Goal: Information Seeking & Learning: Learn about a topic

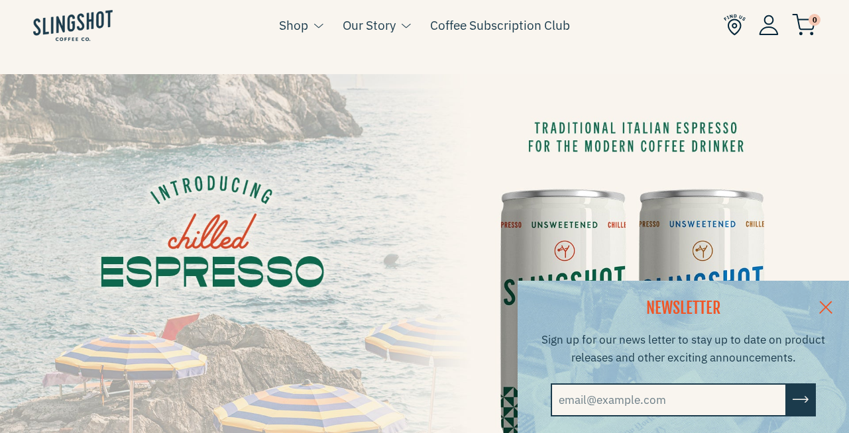
click at [838, 300] on link at bounding box center [826, 306] width 46 height 51
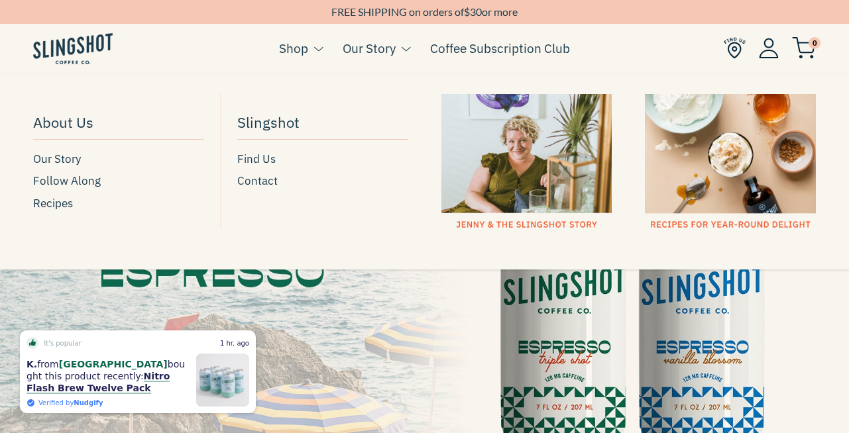
click at [384, 50] on link "Our Story" at bounding box center [369, 48] width 53 height 20
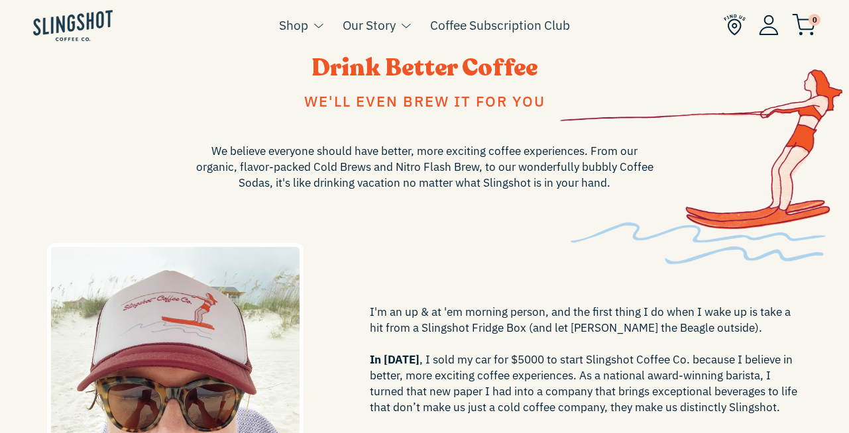
scroll to position [80, 0]
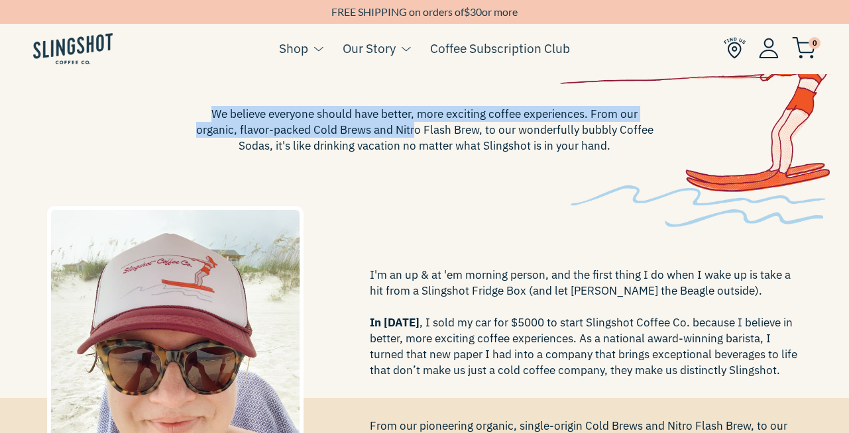
click at [356, 130] on span "We believe everyone should have better, more exciting coffee experiences. From …" at bounding box center [425, 130] width 464 height 48
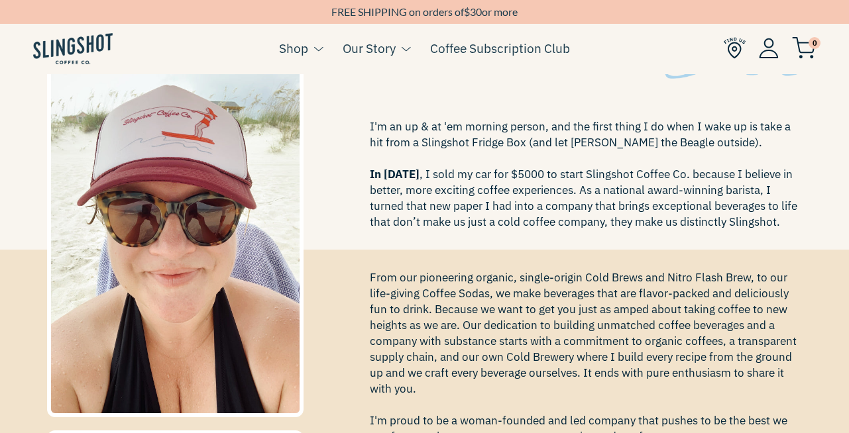
scroll to position [239, 0]
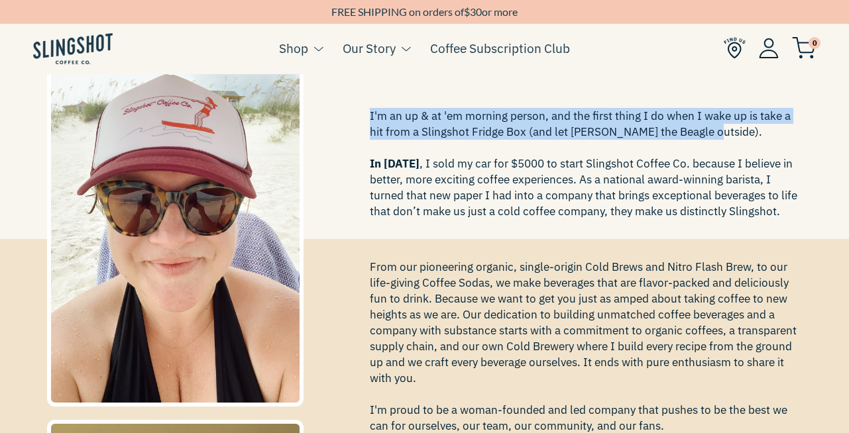
drag, startPoint x: 369, startPoint y: 119, endPoint x: 776, endPoint y: 140, distance: 407.4
click at [776, 140] on span "I'm an up & at 'em morning person, and the first thing I do when I wake up is t…" at bounding box center [586, 163] width 433 height 111
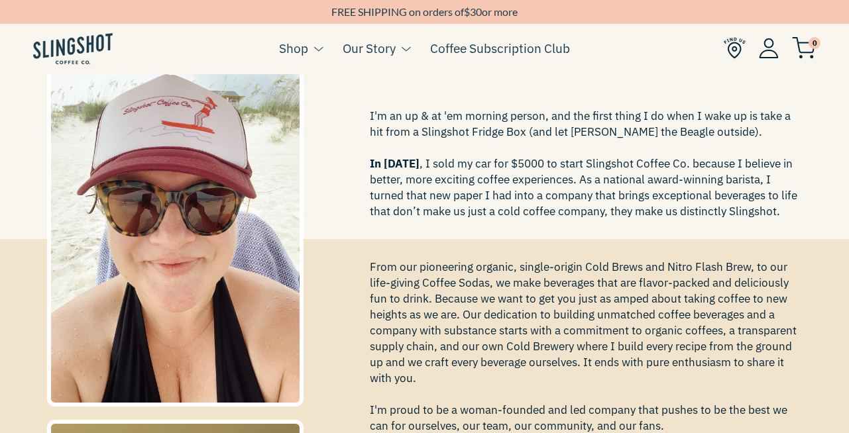
click at [668, 171] on span "I'm an up & at 'em morning person, and the first thing I do when I wake up is t…" at bounding box center [586, 163] width 433 height 111
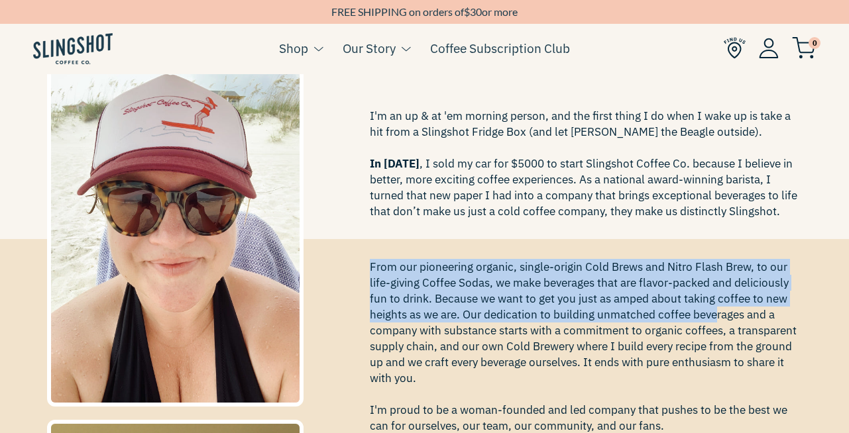
drag, startPoint x: 381, startPoint y: 266, endPoint x: 716, endPoint y: 321, distance: 339.9
click at [716, 321] on span "From our pioneering organic, single-origin Cold Brews and Nitro Flash Brew, to …" at bounding box center [586, 370] width 433 height 223
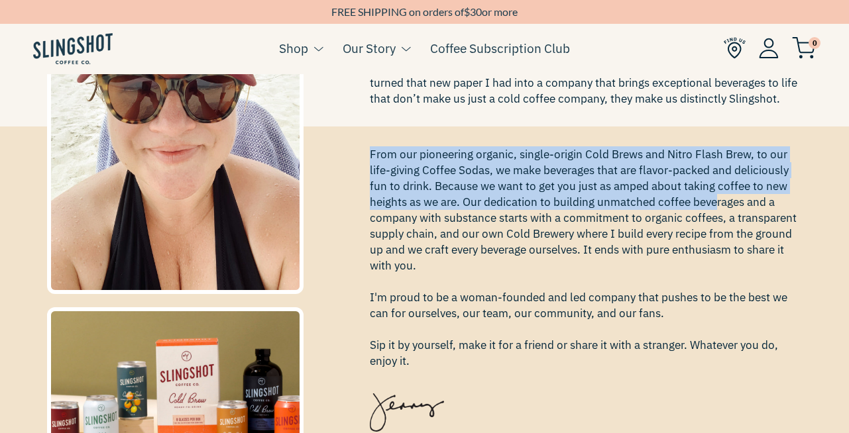
scroll to position [398, 0]
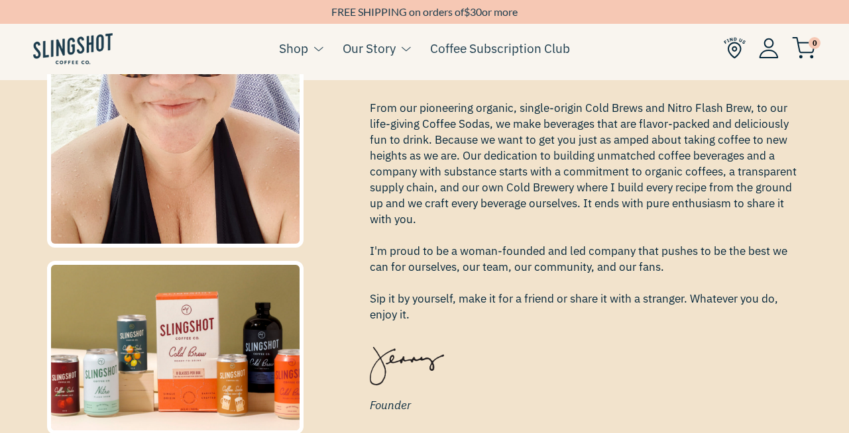
click at [562, 256] on span "From our pioneering organic, single-origin Cold Brews and Nitro Flash Brew, to …" at bounding box center [586, 211] width 433 height 223
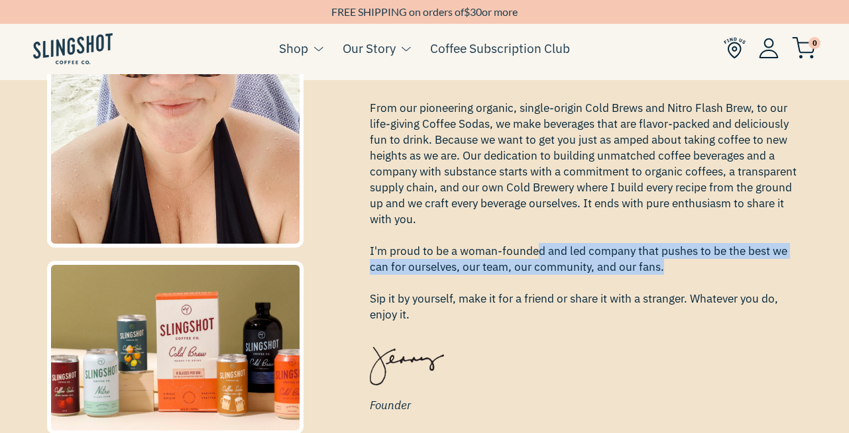
drag, startPoint x: 535, startPoint y: 254, endPoint x: 771, endPoint y: 275, distance: 236.9
click at [771, 275] on span "From our pioneering organic, single-origin Cold Brews and Nitro Flash Brew, to …" at bounding box center [586, 211] width 433 height 223
click at [465, 266] on span "From our pioneering organic, single-origin Cold Brews and Nitro Flash Brew, to …" at bounding box center [586, 211] width 433 height 223
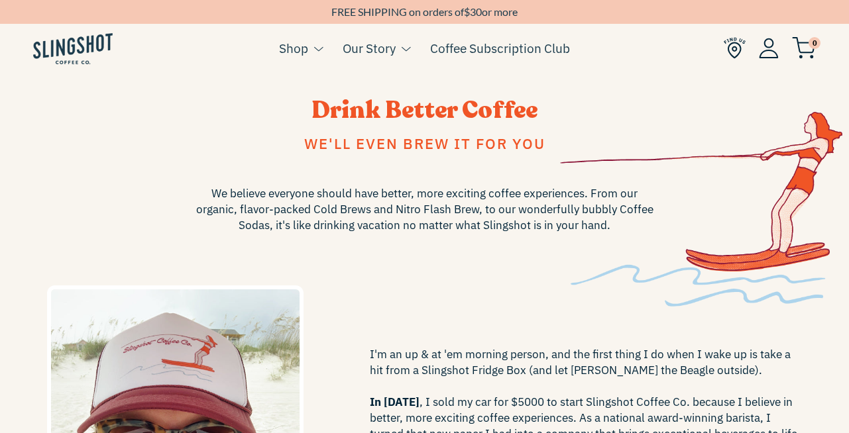
scroll to position [369, 0]
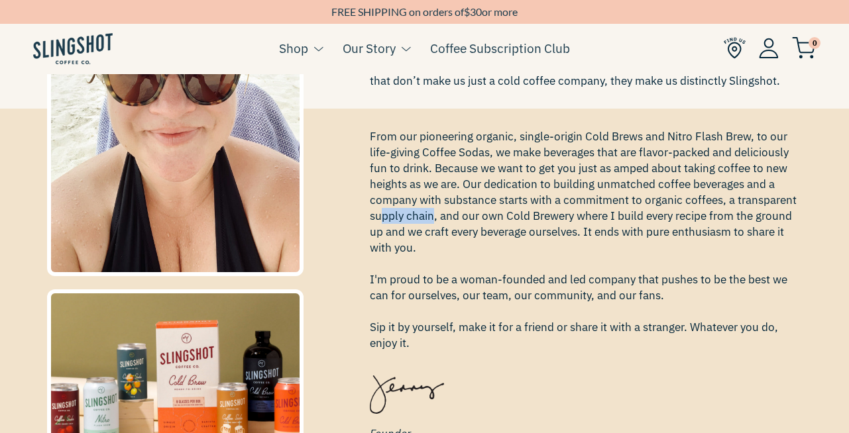
drag, startPoint x: 382, startPoint y: 218, endPoint x: 431, endPoint y: 216, distance: 48.4
click at [431, 216] on span "From our pioneering organic, single-origin Cold Brews and Nitro Flash Brew, to …" at bounding box center [586, 240] width 433 height 223
click at [480, 207] on span "From our pioneering organic, single-origin Cold Brews and Nitro Flash Brew, to …" at bounding box center [586, 240] width 433 height 223
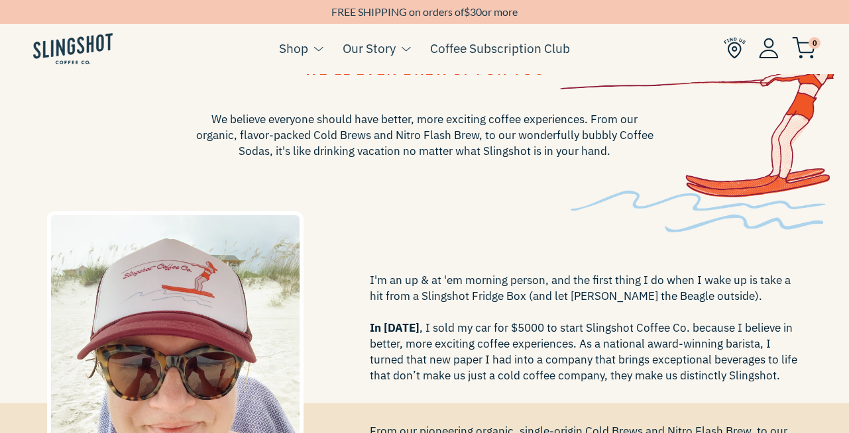
scroll to position [51, 0]
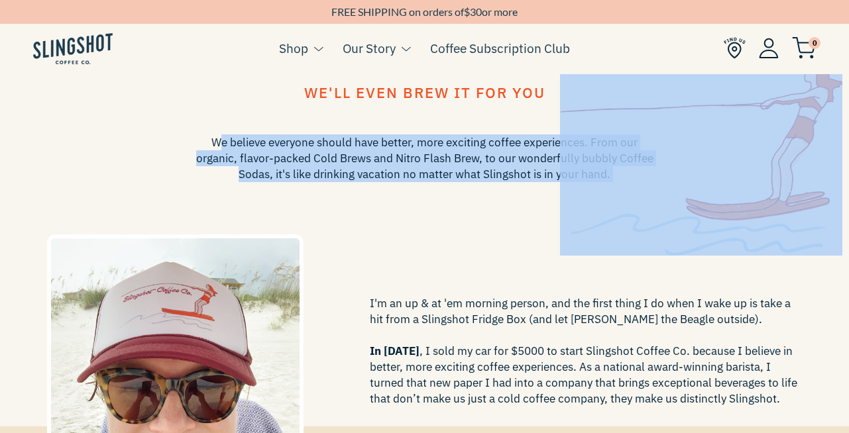
drag, startPoint x: 219, startPoint y: 139, endPoint x: 636, endPoint y: 142, distance: 416.2
click at [636, 142] on div "Drink Better Coffee We'll even brew it for you We believe everyone should have …" at bounding box center [424, 225] width 775 height 384
click at [574, 197] on img at bounding box center [701, 128] width 282 height 254
click at [465, 190] on div "We believe everyone should have better, more exciting coffee experiences. From …" at bounding box center [425, 158] width 756 height 70
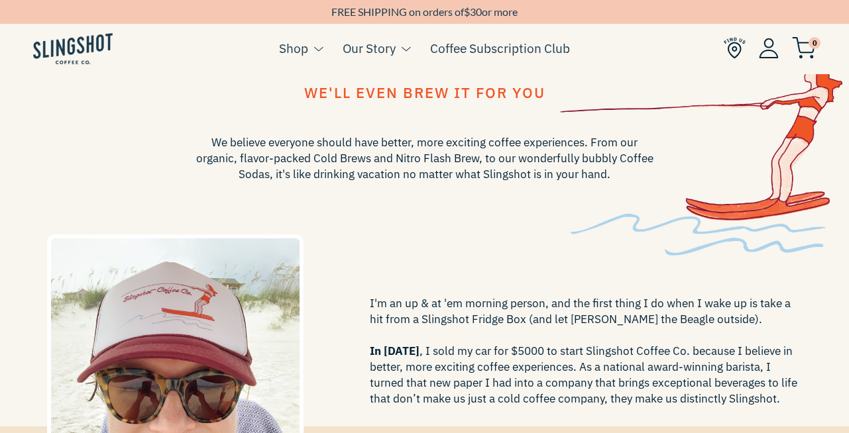
scroll to position [131, 0]
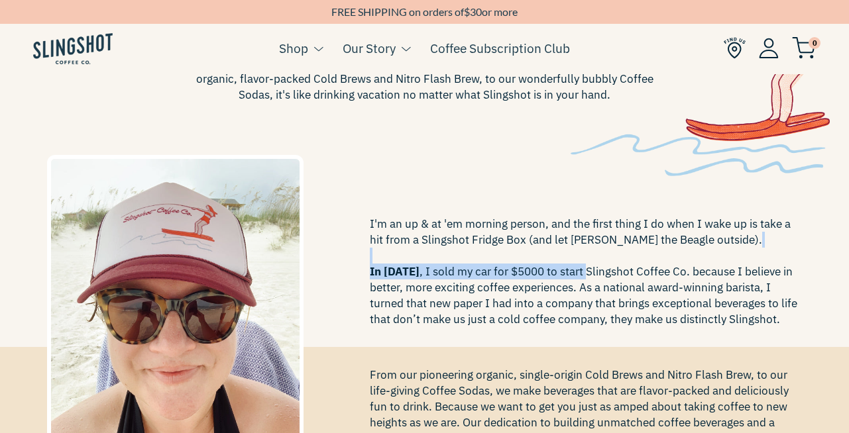
drag, startPoint x: 577, startPoint y: 269, endPoint x: 805, endPoint y: 264, distance: 228.0
click at [805, 264] on div "I'm an up & at 'em morning person, and the first thing I do when I wake up is t…" at bounding box center [586, 230] width 453 height 213
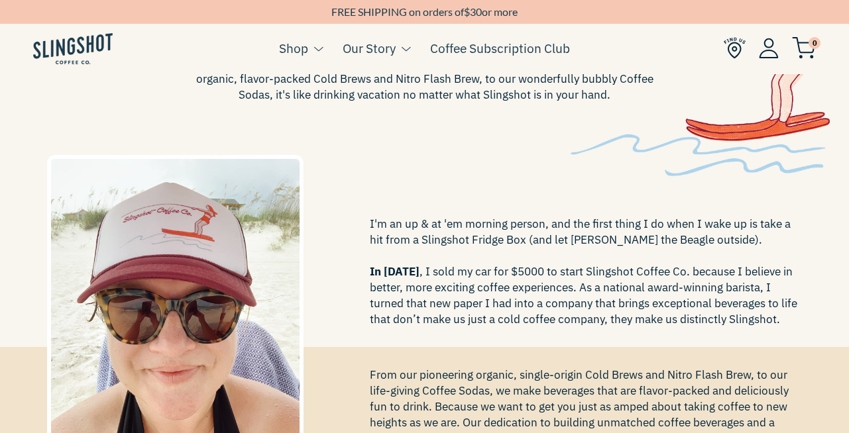
click at [463, 297] on span "I'm an up & at 'em morning person, and the first thing I do when I wake up is t…" at bounding box center [586, 271] width 433 height 111
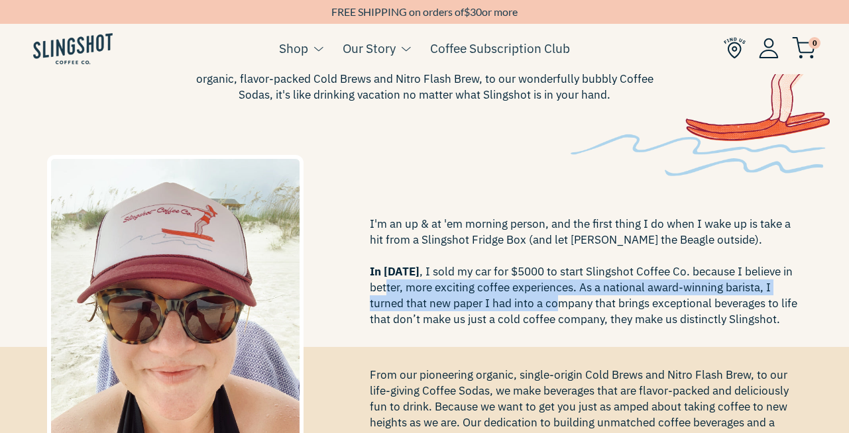
drag, startPoint x: 386, startPoint y: 292, endPoint x: 561, endPoint y: 309, distance: 175.1
click at [561, 309] on span "I'm an up & at 'em morning person, and the first thing I do when I wake up is t…" at bounding box center [586, 271] width 433 height 111
click at [559, 305] on span "I'm an up & at 'em morning person, and the first thing I do when I wake up is t…" at bounding box center [586, 271] width 433 height 111
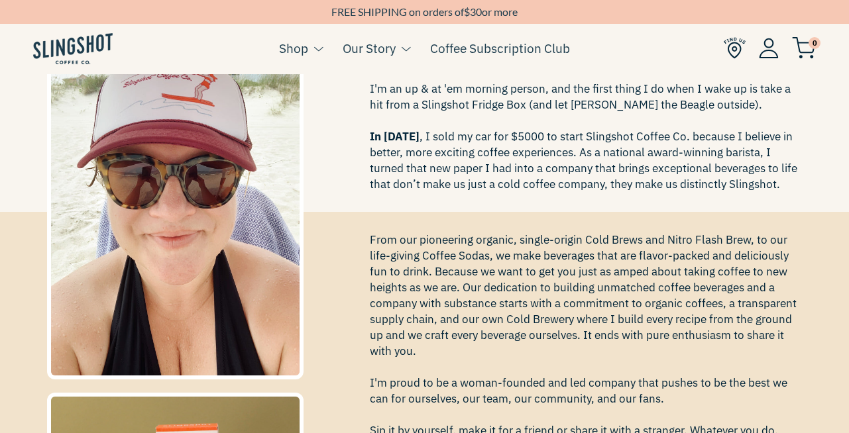
scroll to position [290, 0]
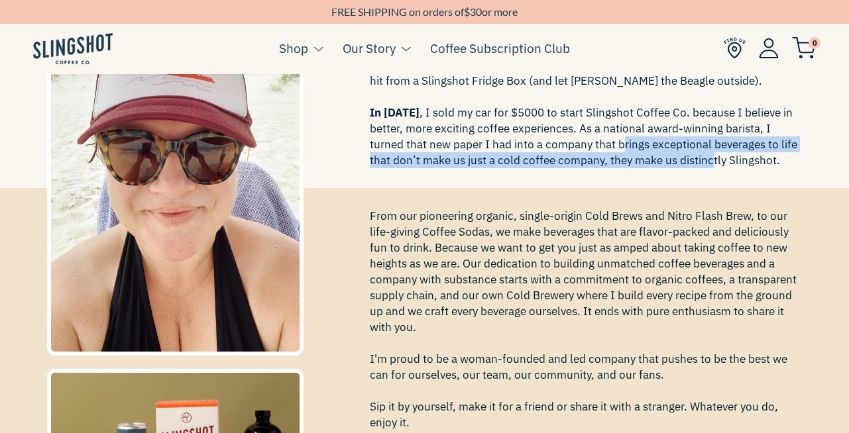
drag, startPoint x: 636, startPoint y: 144, endPoint x: 711, endPoint y: 164, distance: 77.5
click at [711, 164] on span "I'm an up & at 'em morning person, and the first thing I do when I wake up is t…" at bounding box center [586, 112] width 433 height 111
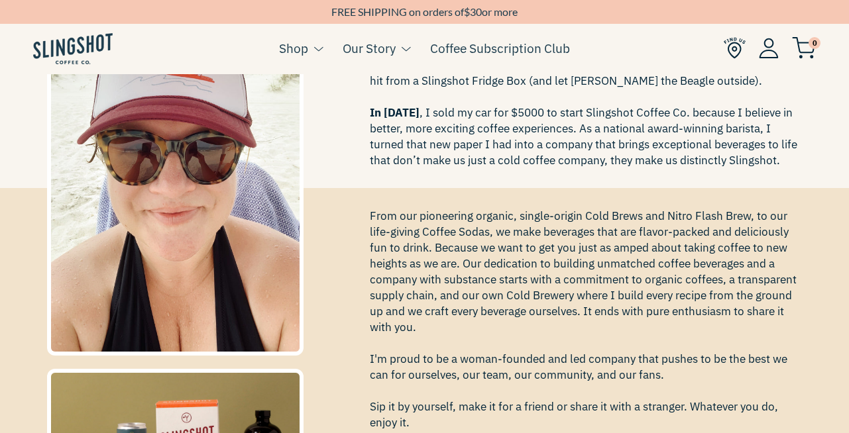
click at [386, 282] on span "From our pioneering organic, single-origin Cold Brews and Nitro Flash Brew, to …" at bounding box center [586, 319] width 433 height 223
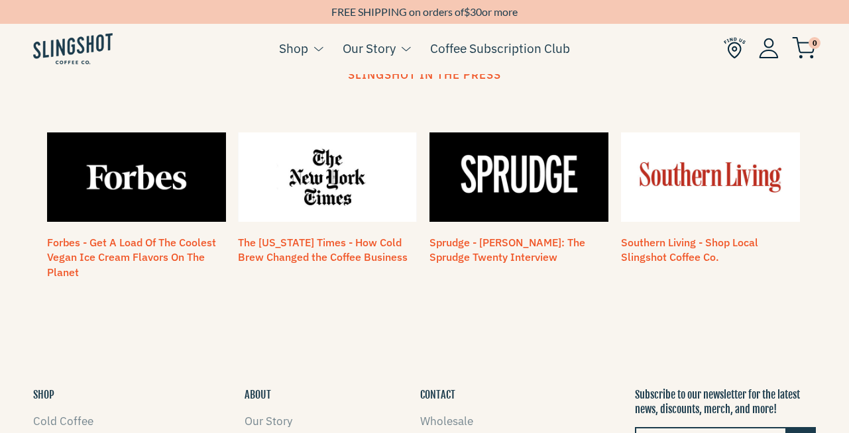
scroll to position [1352, 0]
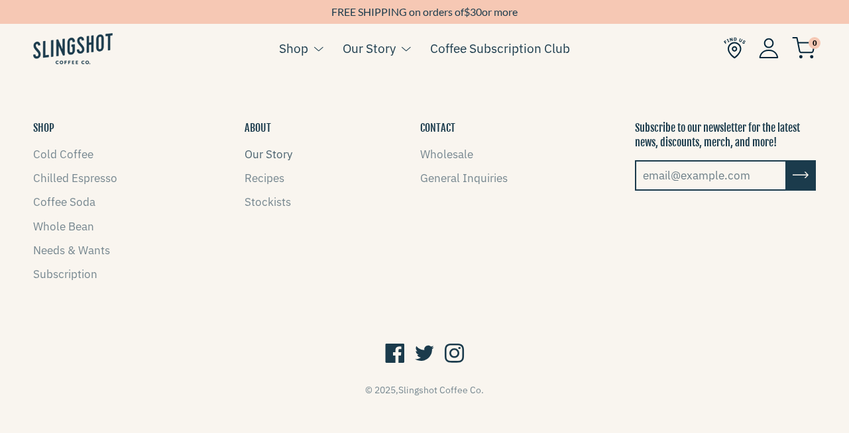
click at [260, 147] on link "Our Story" at bounding box center [269, 154] width 48 height 15
